Goal: Task Accomplishment & Management: Use online tool/utility

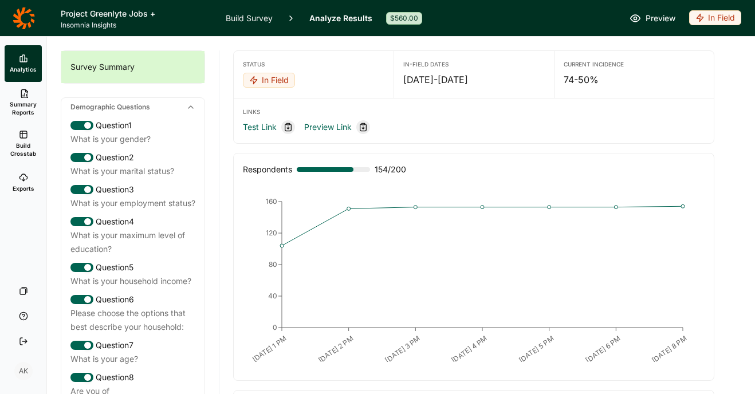
click at [706, 21] on div "In Field" at bounding box center [715, 17] width 52 height 15
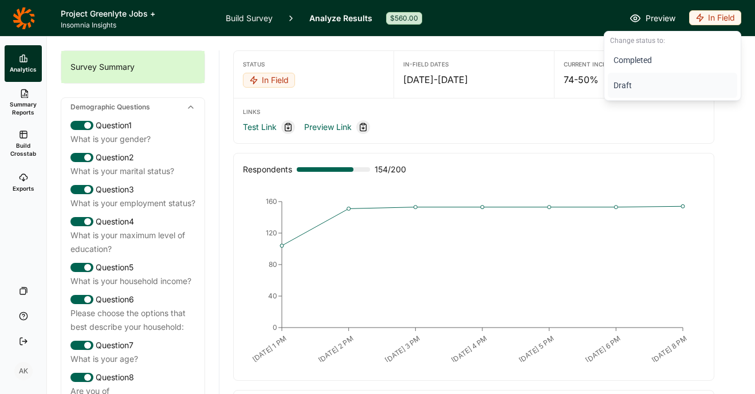
click at [639, 85] on button "Draft" at bounding box center [673, 85] width 130 height 25
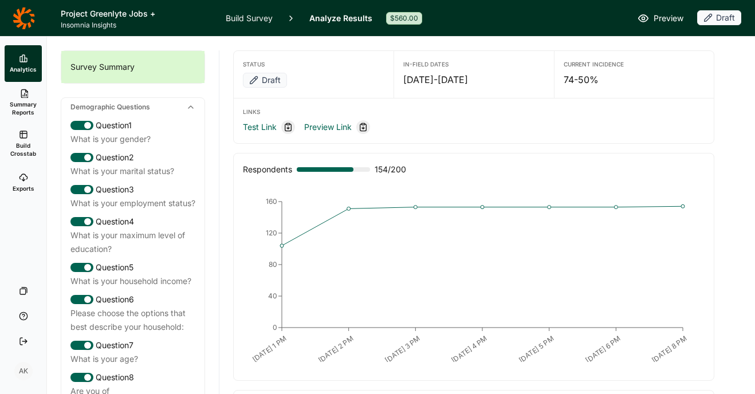
click at [249, 18] on link "Build Survey" at bounding box center [249, 18] width 47 height 36
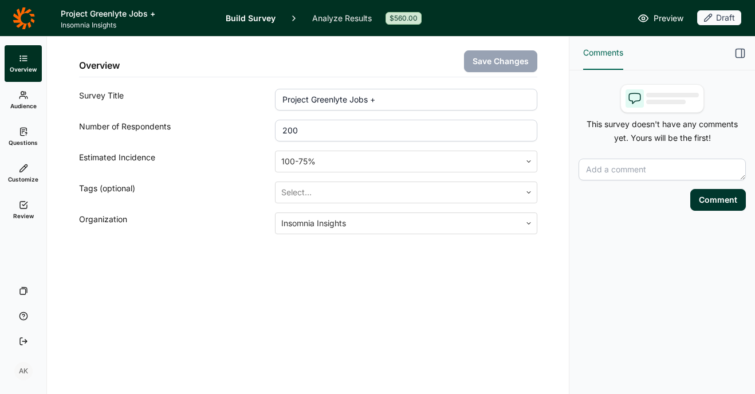
click at [22, 207] on icon at bounding box center [23, 205] width 9 height 9
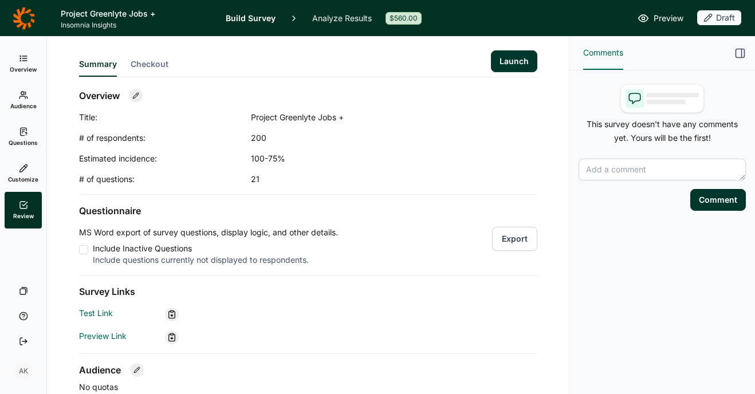
click at [511, 61] on button "Launch" at bounding box center [514, 61] width 46 height 22
